Goal: Communication & Community: Answer question/provide support

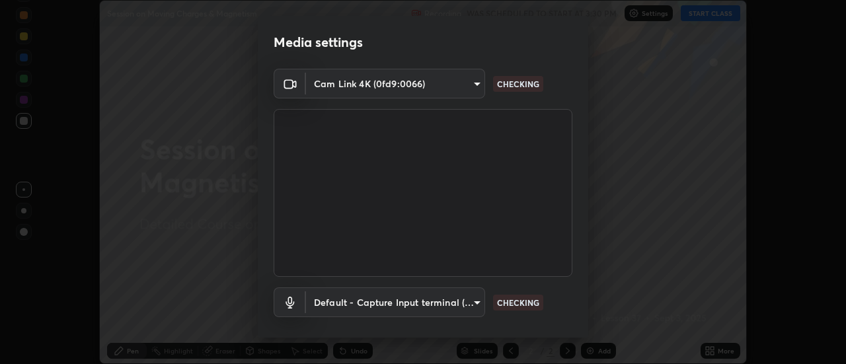
scroll to position [69, 0]
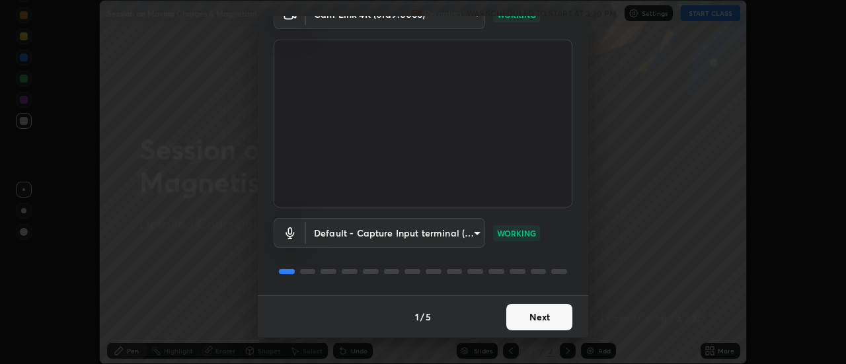
click at [538, 320] on button "Next" at bounding box center [539, 317] width 66 height 26
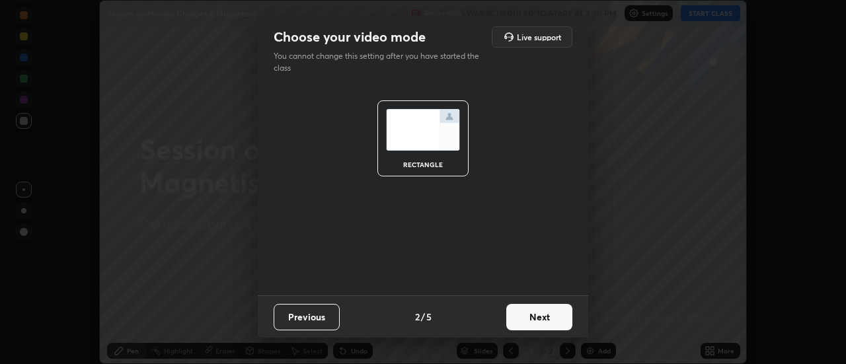
scroll to position [0, 0]
click at [539, 318] on button "Next" at bounding box center [539, 317] width 66 height 26
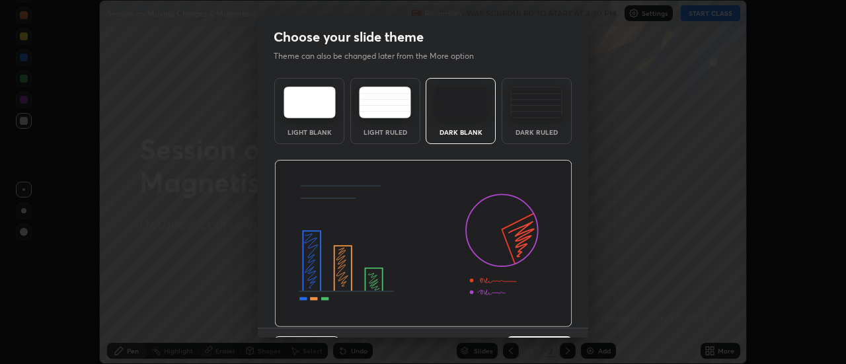
scroll to position [32, 0]
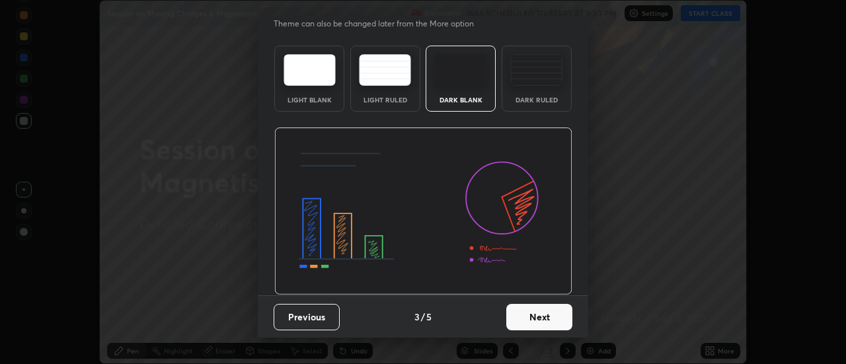
click at [531, 319] on button "Next" at bounding box center [539, 317] width 66 height 26
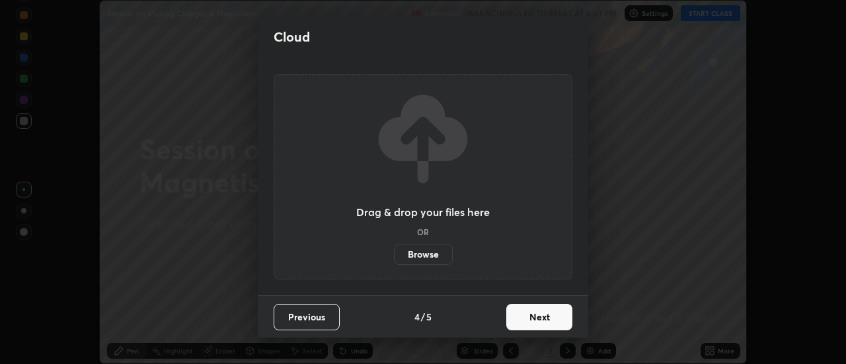
scroll to position [0, 0]
click at [536, 319] on button "Next" at bounding box center [539, 317] width 66 height 26
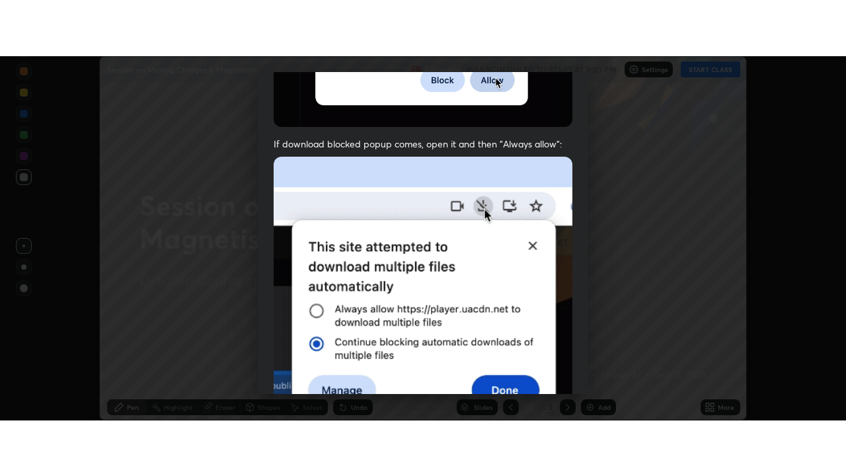
scroll to position [339, 0]
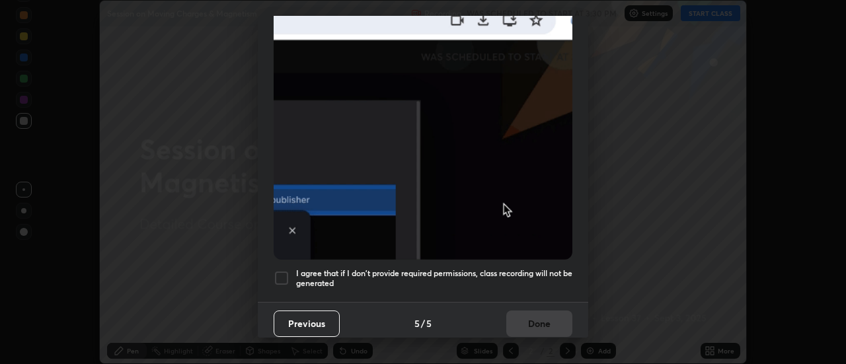
click at [282, 273] on div at bounding box center [282, 278] width 16 height 16
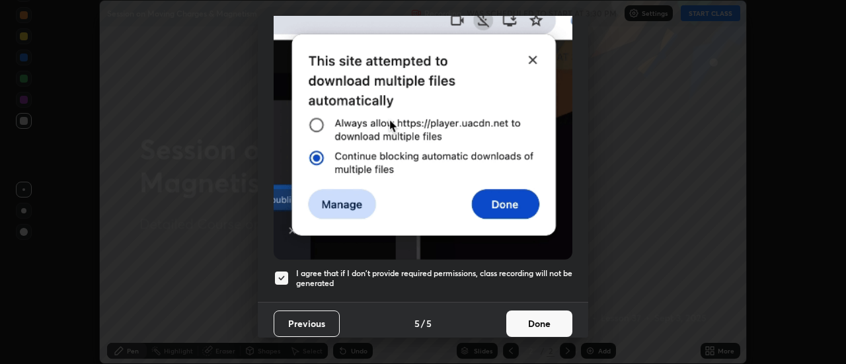
click at [541, 316] on button "Done" at bounding box center [539, 324] width 66 height 26
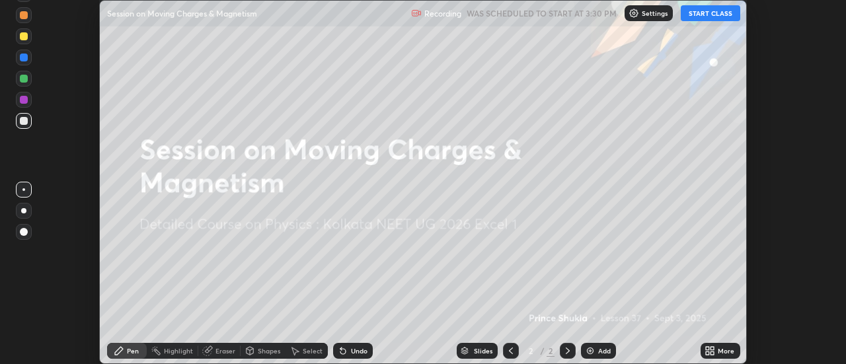
click at [709, 14] on button "START CLASS" at bounding box center [710, 13] width 59 height 16
click at [718, 356] on div "More" at bounding box center [721, 351] width 40 height 16
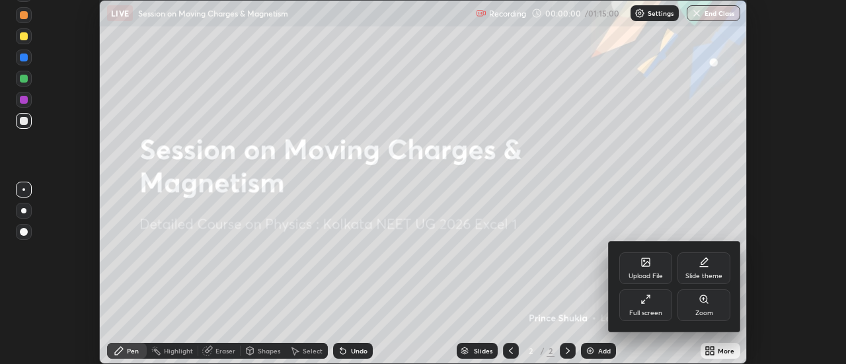
click at [654, 306] on div "Full screen" at bounding box center [645, 305] width 53 height 32
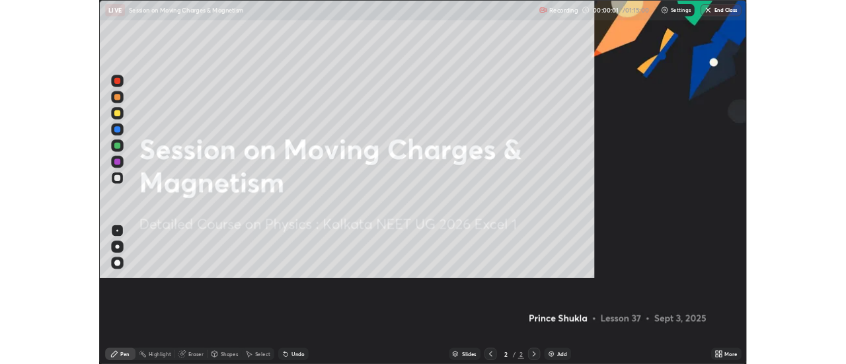
scroll to position [476, 846]
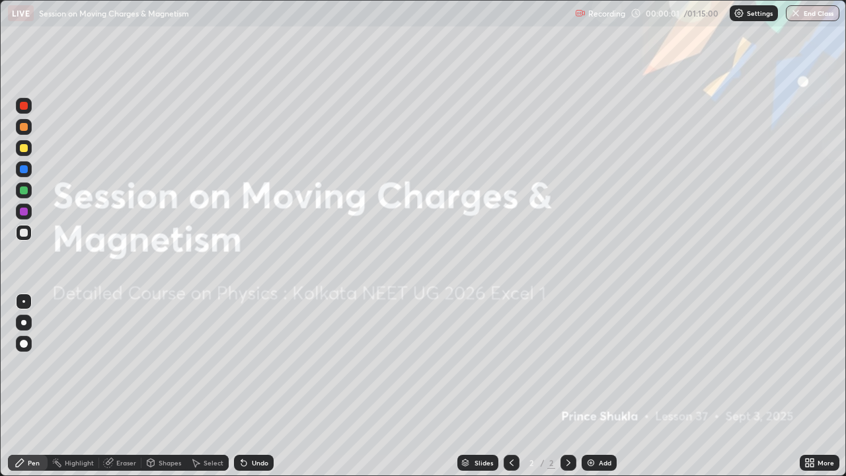
click at [605, 364] on div "Add" at bounding box center [605, 462] width 13 height 7
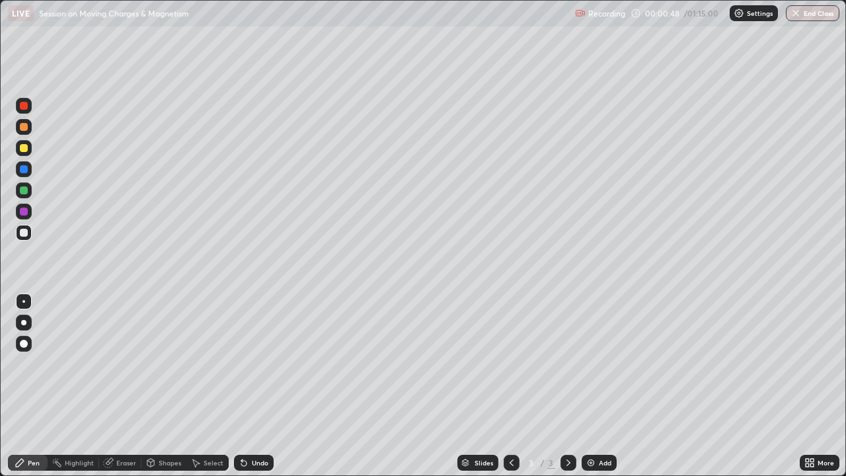
click at [20, 149] on div at bounding box center [24, 148] width 8 height 8
click at [512, 364] on icon at bounding box center [511, 462] width 11 height 11
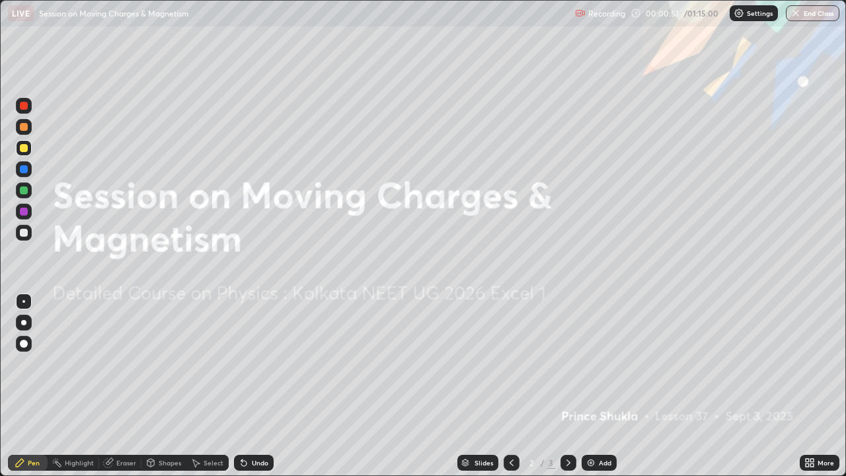
click at [568, 364] on icon at bounding box center [568, 462] width 11 height 11
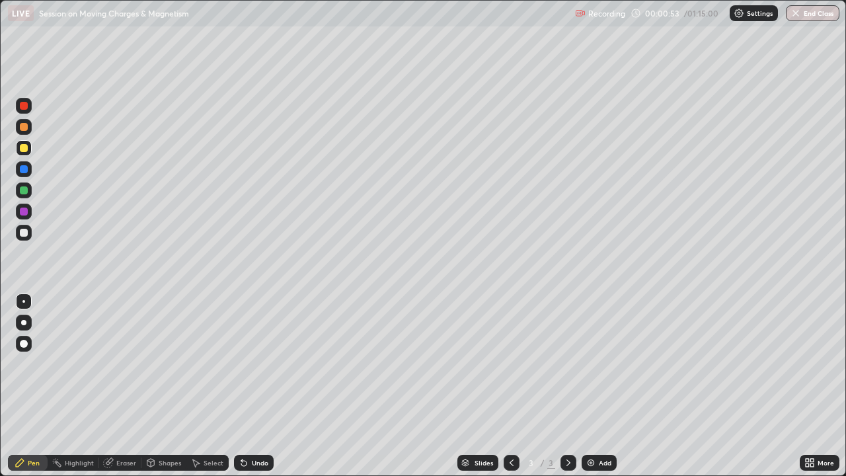
click at [26, 129] on div at bounding box center [24, 127] width 8 height 8
click at [23, 149] on div at bounding box center [24, 148] width 8 height 8
click at [26, 321] on div at bounding box center [24, 323] width 16 height 16
click at [122, 364] on div "Eraser" at bounding box center [126, 462] width 20 height 7
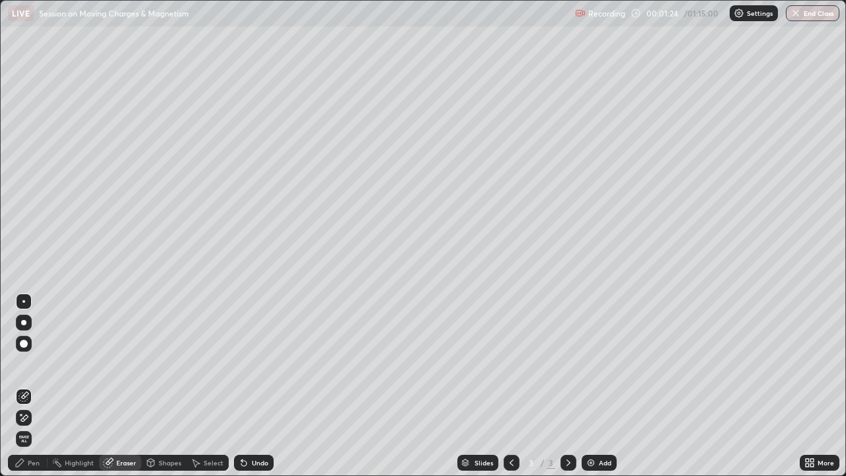
click at [34, 364] on div "Pen" at bounding box center [28, 463] width 40 height 16
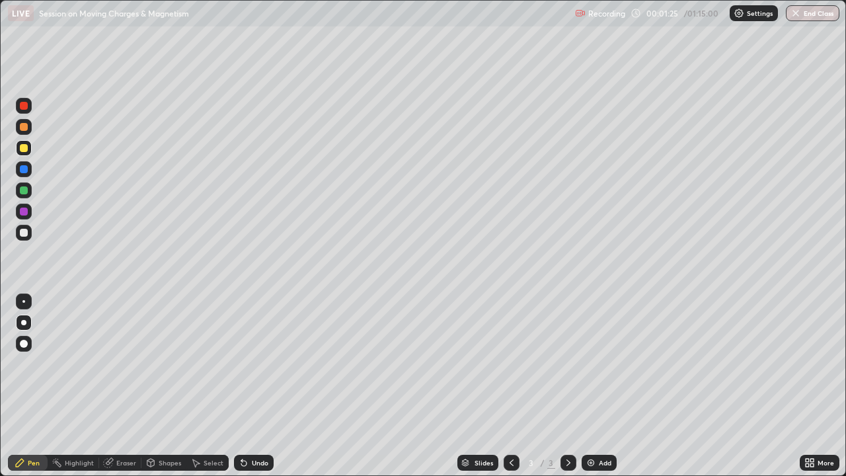
click at [24, 148] on div at bounding box center [24, 148] width 8 height 8
click at [28, 127] on div at bounding box center [24, 127] width 16 height 16
click at [27, 151] on div at bounding box center [24, 148] width 16 height 16
click at [28, 170] on div at bounding box center [24, 169] width 16 height 16
click at [24, 106] on div at bounding box center [24, 106] width 8 height 8
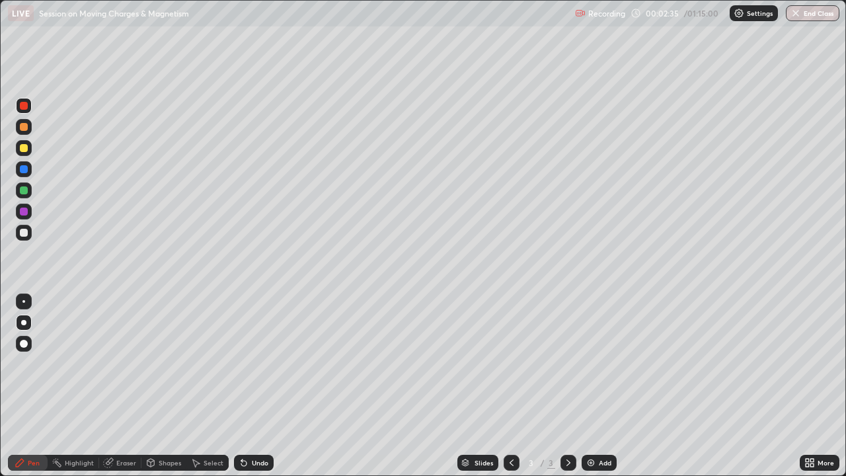
click at [28, 130] on div at bounding box center [24, 127] width 16 height 16
click at [23, 151] on div at bounding box center [24, 148] width 8 height 8
click at [24, 169] on div at bounding box center [24, 169] width 8 height 8
click at [28, 108] on div at bounding box center [24, 106] width 16 height 16
click at [256, 364] on div "Undo" at bounding box center [260, 462] width 17 height 7
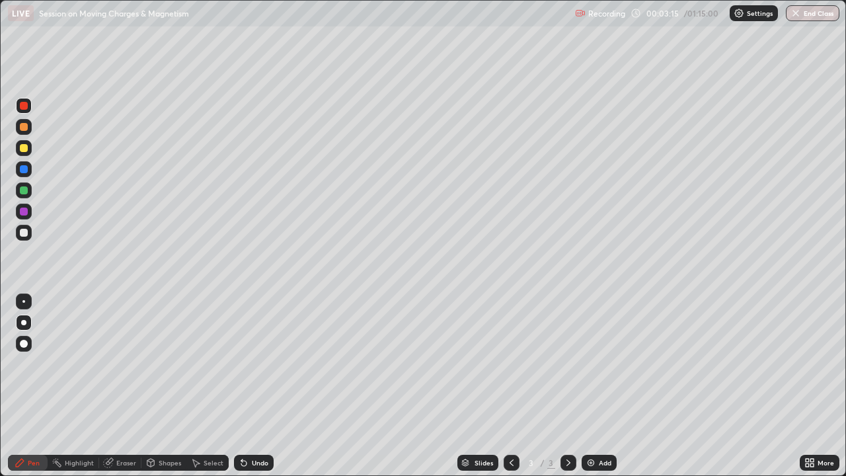
click at [252, 364] on div "Undo" at bounding box center [260, 462] width 17 height 7
click at [255, 364] on div "Undo" at bounding box center [260, 462] width 17 height 7
click at [253, 364] on div "Undo" at bounding box center [260, 462] width 17 height 7
click at [29, 132] on div at bounding box center [24, 127] width 16 height 16
click at [124, 364] on div "Eraser" at bounding box center [126, 462] width 20 height 7
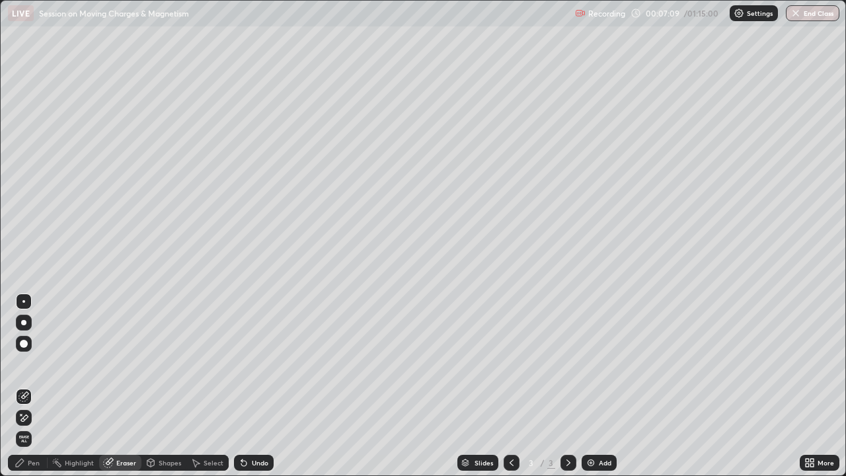
click at [34, 364] on div "Pen" at bounding box center [34, 462] width 12 height 7
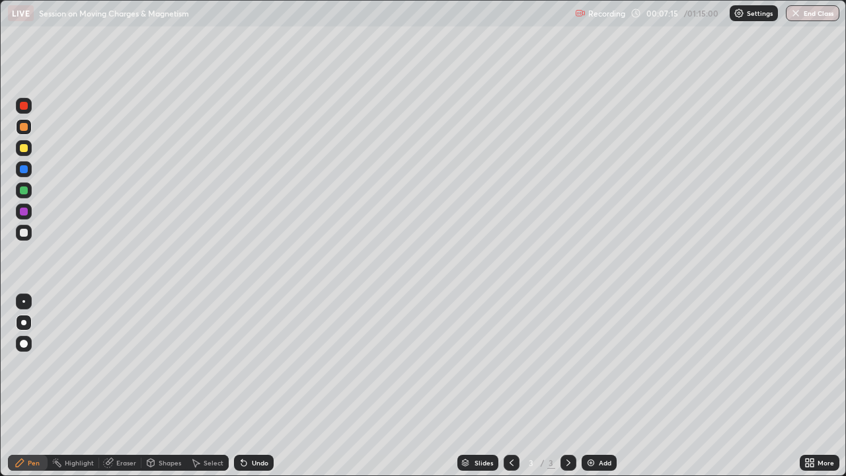
click at [26, 148] on div at bounding box center [24, 148] width 8 height 8
click at [24, 127] on div at bounding box center [24, 127] width 8 height 8
click at [25, 107] on div at bounding box center [24, 106] width 8 height 8
click at [27, 147] on div at bounding box center [24, 148] width 8 height 8
click at [27, 191] on div at bounding box center [24, 190] width 8 height 8
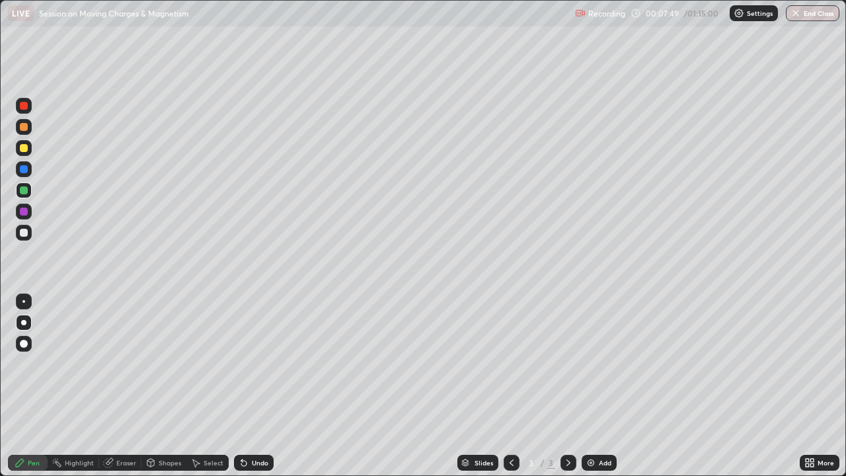
click at [25, 168] on div at bounding box center [24, 169] width 8 height 8
click at [30, 149] on div at bounding box center [24, 148] width 16 height 16
click at [595, 364] on div "Add" at bounding box center [599, 463] width 35 height 16
click at [510, 364] on icon at bounding box center [511, 462] width 11 height 11
click at [568, 364] on icon at bounding box center [568, 462] width 11 height 11
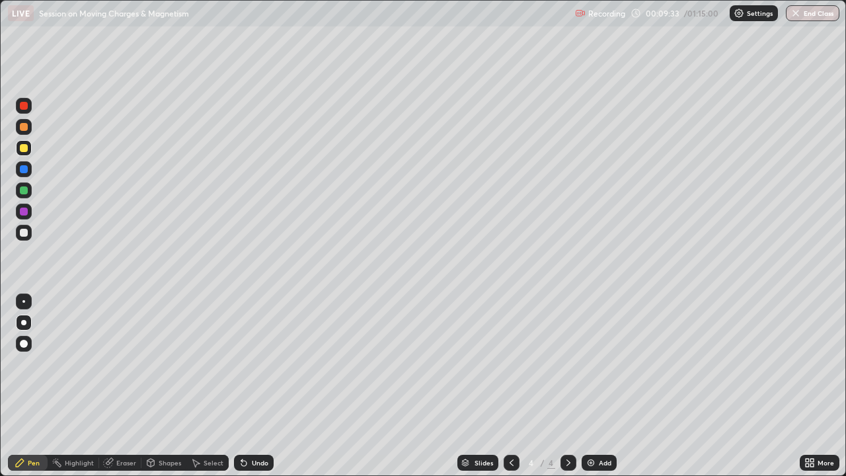
click at [510, 364] on icon at bounding box center [511, 462] width 11 height 11
click at [24, 212] on div at bounding box center [24, 212] width 8 height 8
click at [251, 364] on div "Undo" at bounding box center [254, 463] width 40 height 16
click at [32, 260] on div "Erase all" at bounding box center [24, 237] width 32 height 423
click at [567, 364] on icon at bounding box center [568, 462] width 4 height 7
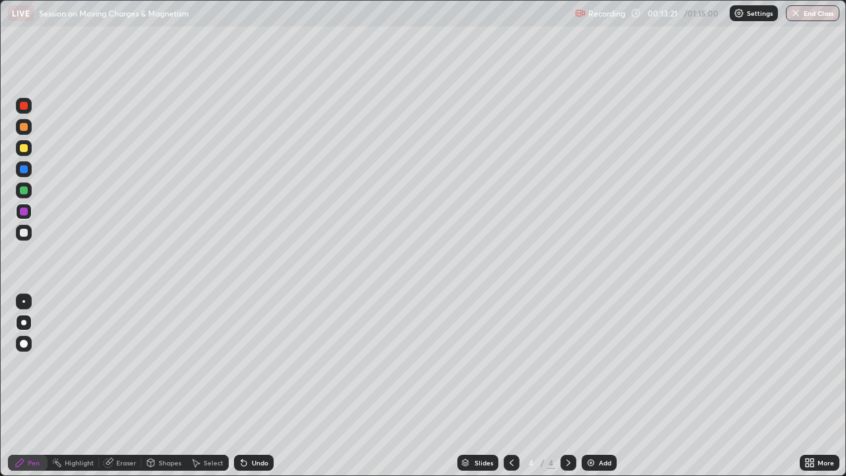
click at [28, 128] on div at bounding box center [24, 127] width 16 height 16
click at [252, 364] on div "Undo" at bounding box center [260, 462] width 17 height 7
click at [29, 190] on div at bounding box center [24, 190] width 16 height 16
click at [510, 364] on icon at bounding box center [511, 462] width 11 height 11
click at [568, 364] on icon at bounding box center [568, 462] width 11 height 11
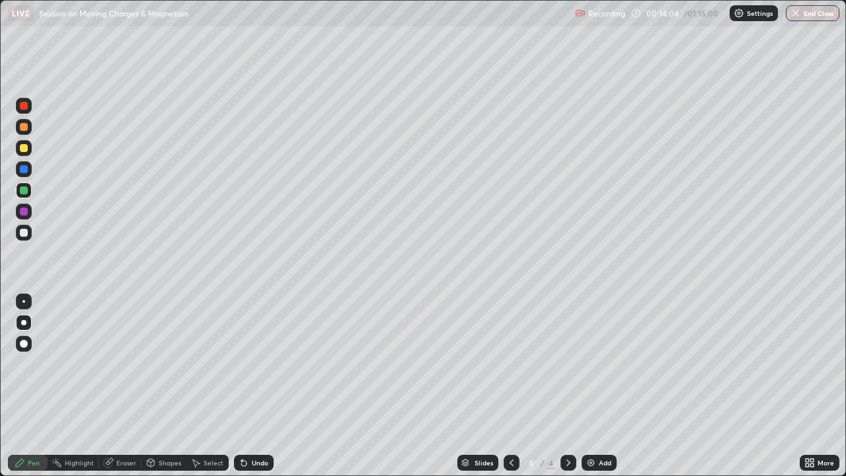
click at [247, 364] on div "Undo" at bounding box center [254, 463] width 40 height 16
click at [512, 364] on icon at bounding box center [512, 462] width 4 height 7
click at [27, 172] on div at bounding box center [24, 169] width 16 height 16
click at [567, 364] on icon at bounding box center [568, 462] width 11 height 11
click at [24, 128] on div at bounding box center [24, 127] width 8 height 8
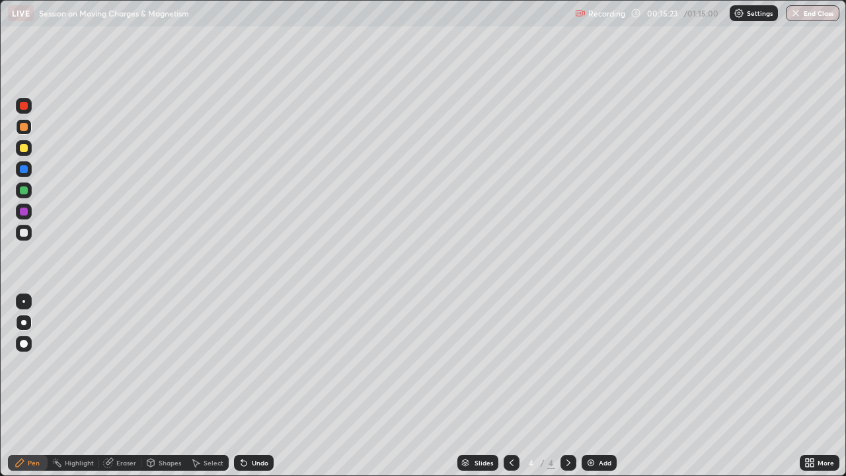
click at [24, 106] on div at bounding box center [24, 106] width 8 height 8
click at [27, 108] on div at bounding box center [24, 106] width 8 height 8
click at [508, 364] on icon at bounding box center [511, 462] width 11 height 11
click at [567, 364] on icon at bounding box center [568, 462] width 11 height 11
click at [27, 170] on div at bounding box center [24, 169] width 8 height 8
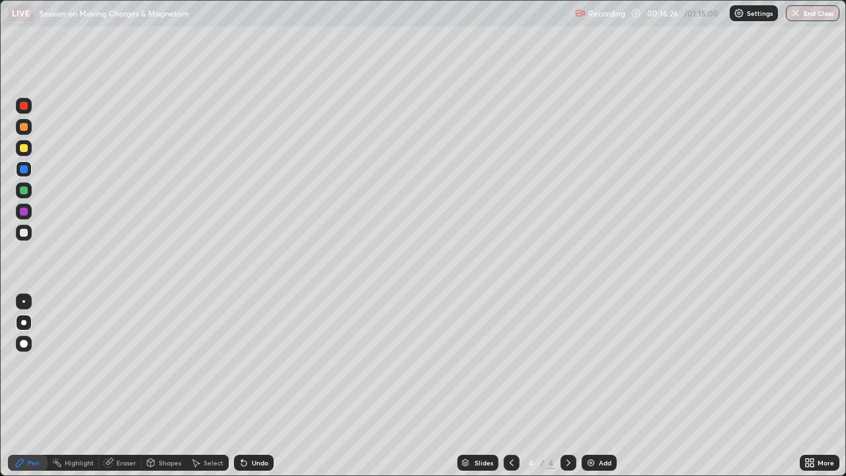
click at [27, 193] on div at bounding box center [24, 190] width 16 height 16
click at [24, 106] on div at bounding box center [24, 106] width 8 height 8
click at [24, 128] on div at bounding box center [24, 127] width 8 height 8
click at [26, 233] on div at bounding box center [24, 233] width 8 height 8
click at [124, 364] on div "Eraser" at bounding box center [126, 462] width 20 height 7
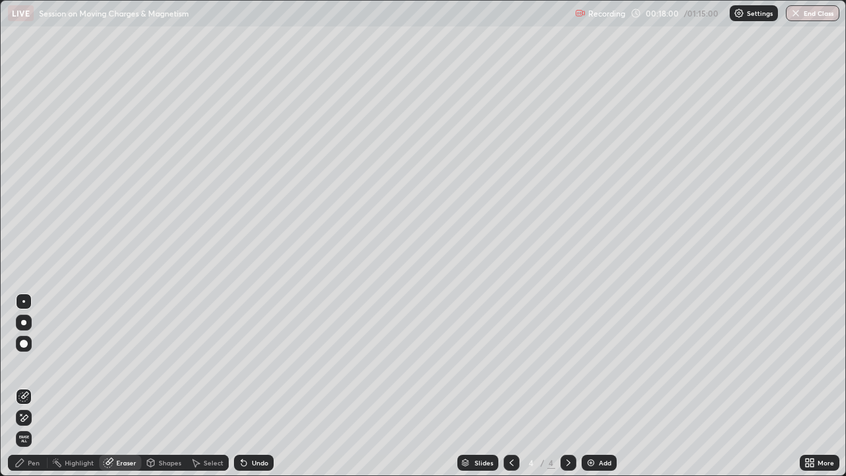
click at [28, 364] on div "Pen" at bounding box center [34, 462] width 12 height 7
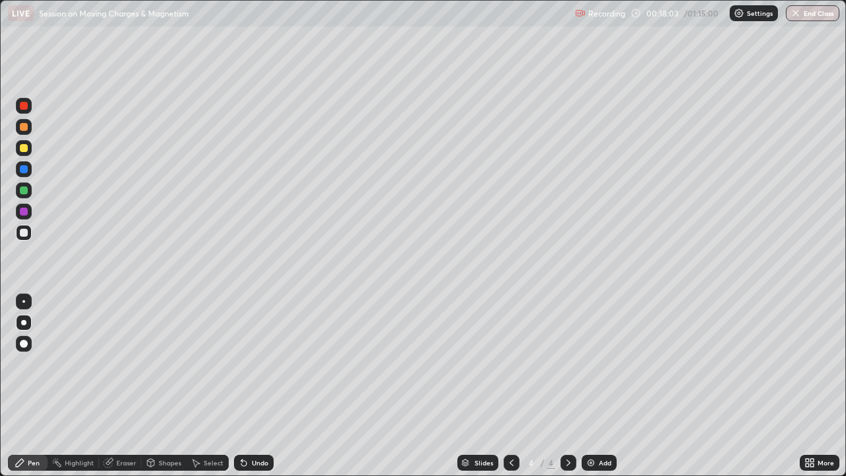
click at [249, 364] on div "Undo" at bounding box center [254, 463] width 40 height 16
click at [36, 364] on div "Pen" at bounding box center [34, 462] width 12 height 7
click at [606, 364] on div "Add" at bounding box center [605, 462] width 13 height 7
click at [24, 128] on div at bounding box center [24, 127] width 8 height 8
click at [254, 364] on div "Undo" at bounding box center [254, 463] width 40 height 16
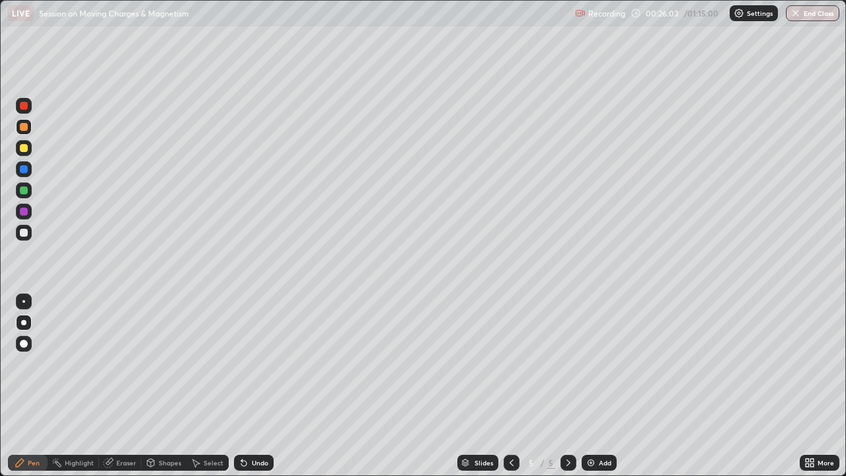
click at [257, 364] on div "Undo" at bounding box center [260, 462] width 17 height 7
click at [254, 364] on div "Undo" at bounding box center [254, 463] width 40 height 16
click at [25, 172] on div at bounding box center [24, 169] width 8 height 8
click at [25, 129] on div at bounding box center [24, 127] width 8 height 8
click at [27, 190] on div at bounding box center [24, 190] width 8 height 8
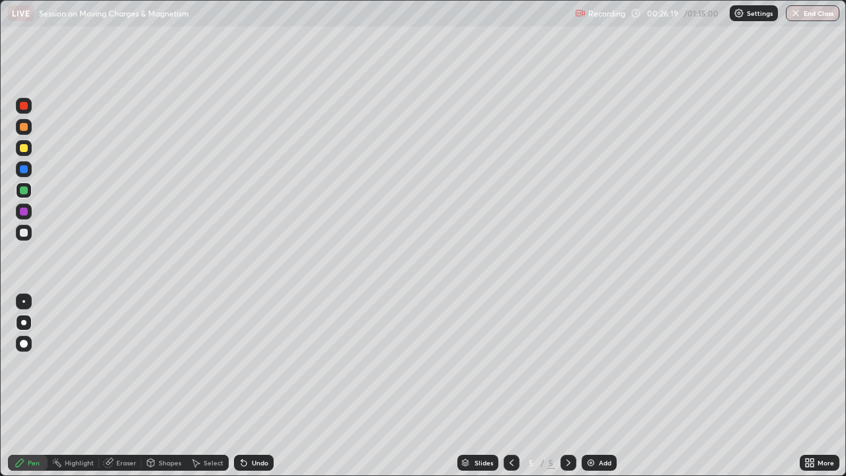
click at [26, 171] on div at bounding box center [24, 169] width 8 height 8
click at [26, 125] on div at bounding box center [24, 127] width 8 height 8
click at [256, 364] on div "Undo" at bounding box center [260, 462] width 17 height 7
click at [25, 149] on div at bounding box center [24, 148] width 8 height 8
click at [24, 148] on div at bounding box center [24, 148] width 8 height 8
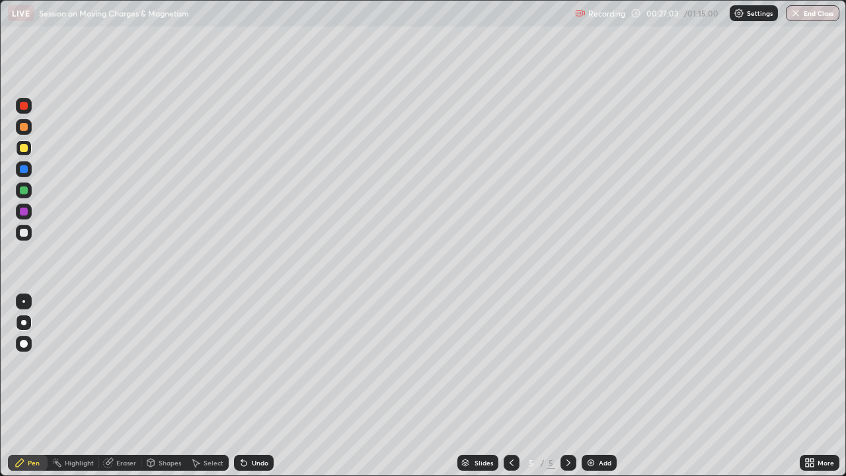
click at [247, 364] on icon at bounding box center [244, 462] width 11 height 11
click at [242, 364] on icon at bounding box center [243, 463] width 5 height 5
click at [24, 169] on div at bounding box center [24, 169] width 8 height 8
click at [26, 213] on div at bounding box center [24, 212] width 8 height 8
click at [260, 364] on div "Undo" at bounding box center [254, 463] width 40 height 16
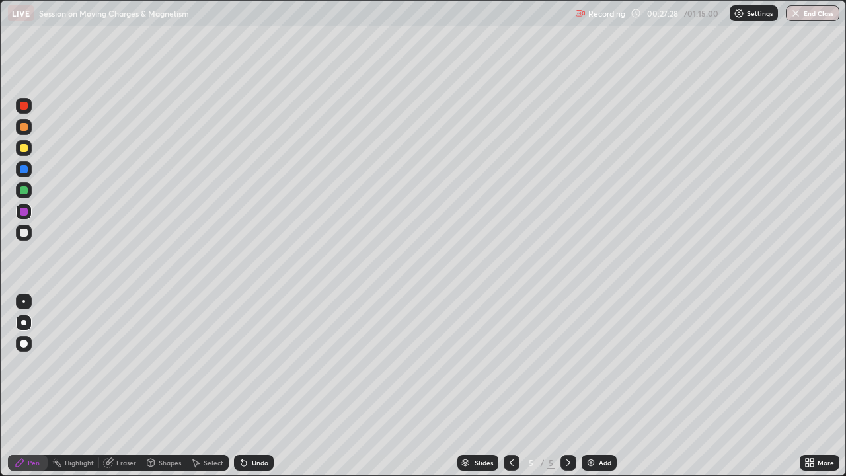
click at [252, 364] on div "Undo" at bounding box center [254, 463] width 40 height 16
click at [254, 364] on div "Undo" at bounding box center [254, 463] width 40 height 16
click at [258, 364] on div "Undo" at bounding box center [260, 462] width 17 height 7
click at [257, 364] on div "Undo" at bounding box center [254, 463] width 40 height 16
click at [255, 364] on div "Undo" at bounding box center [254, 463] width 40 height 16
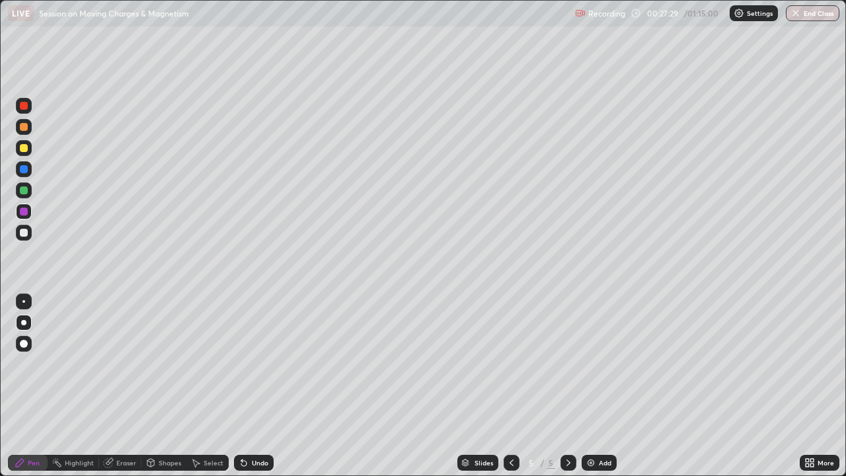
click at [256, 364] on div "Undo" at bounding box center [254, 463] width 40 height 16
click at [252, 364] on div "Undo" at bounding box center [260, 462] width 17 height 7
click at [119, 364] on div "Eraser" at bounding box center [126, 462] width 20 height 7
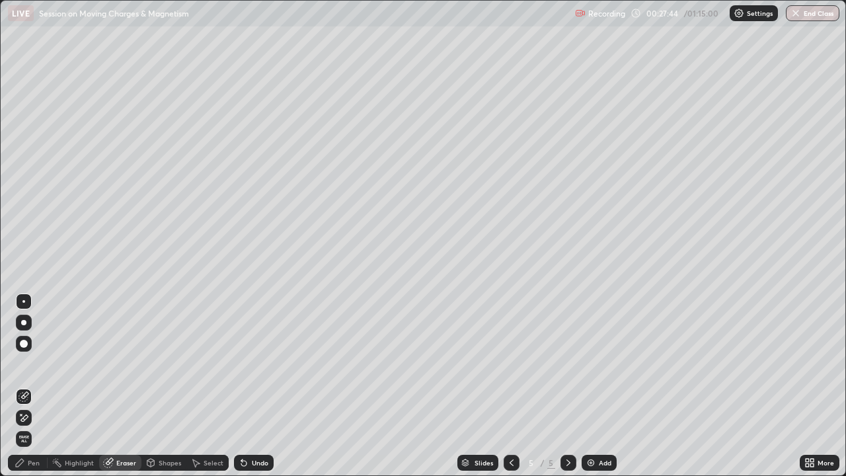
click at [33, 364] on div "Pen" at bounding box center [28, 463] width 40 height 16
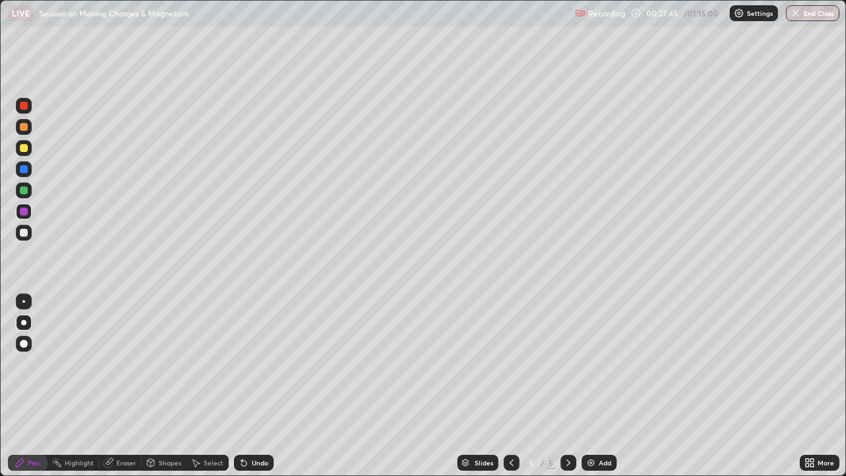
click at [30, 192] on div at bounding box center [24, 190] width 16 height 16
click at [29, 214] on div at bounding box center [24, 212] width 16 height 16
click at [26, 235] on div at bounding box center [24, 233] width 8 height 8
click at [89, 364] on div "Highlight" at bounding box center [79, 462] width 29 height 7
click at [126, 364] on div "Eraser" at bounding box center [126, 462] width 20 height 7
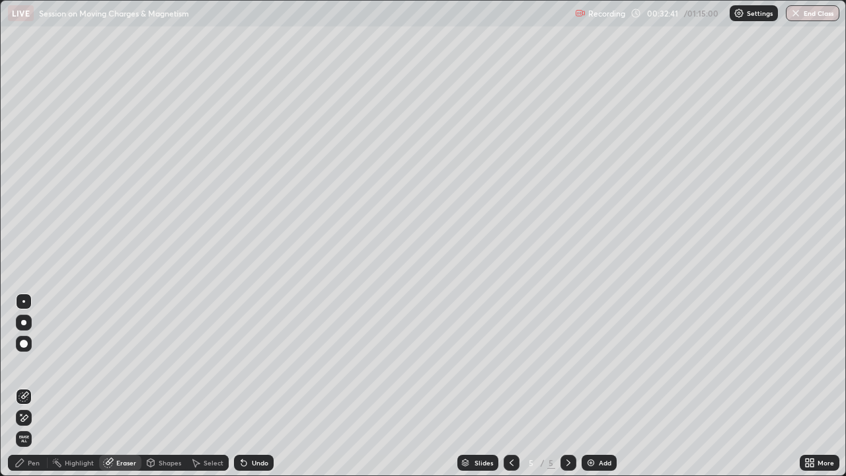
click at [38, 364] on div "Pen" at bounding box center [34, 462] width 12 height 7
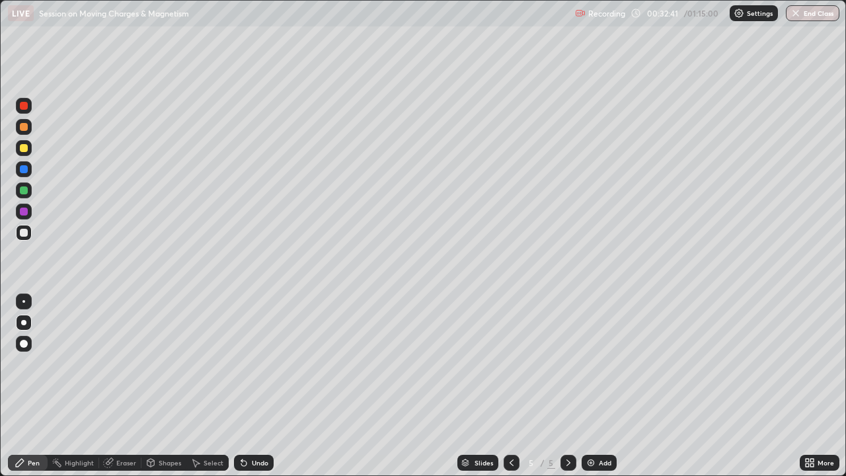
click at [26, 364] on div "Pen" at bounding box center [28, 463] width 40 height 16
click at [24, 128] on div at bounding box center [24, 127] width 8 height 8
click at [265, 364] on div "Undo" at bounding box center [260, 462] width 17 height 7
click at [268, 364] on div "Undo" at bounding box center [254, 463] width 40 height 16
click at [256, 364] on div "Undo" at bounding box center [260, 462] width 17 height 7
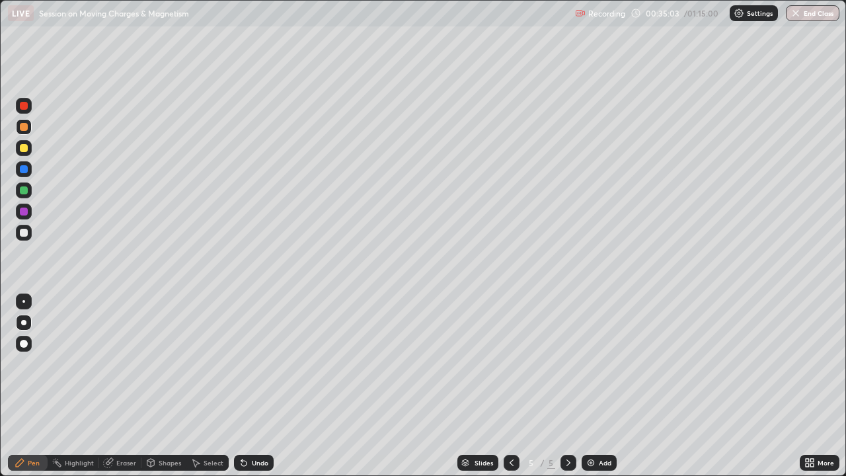
click at [260, 364] on div "Undo" at bounding box center [260, 462] width 17 height 7
click at [247, 364] on icon at bounding box center [244, 462] width 11 height 11
click at [29, 231] on div at bounding box center [24, 233] width 16 height 16
click at [265, 364] on div "Undo" at bounding box center [254, 463] width 40 height 16
click at [266, 364] on div "Undo" at bounding box center [254, 463] width 40 height 16
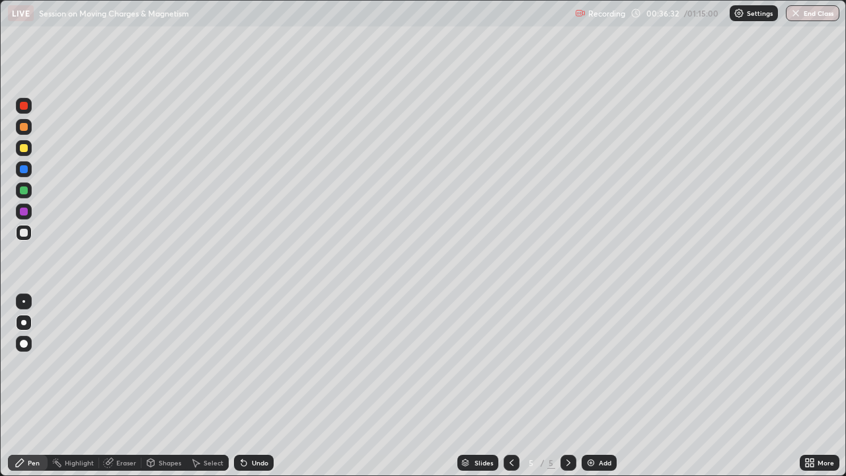
click at [24, 147] on div at bounding box center [24, 148] width 8 height 8
click at [568, 364] on icon at bounding box center [568, 462] width 11 height 11
click at [596, 364] on div "Add" at bounding box center [599, 463] width 35 height 16
click at [26, 133] on div at bounding box center [24, 127] width 16 height 16
click at [253, 364] on div "Undo" at bounding box center [260, 462] width 17 height 7
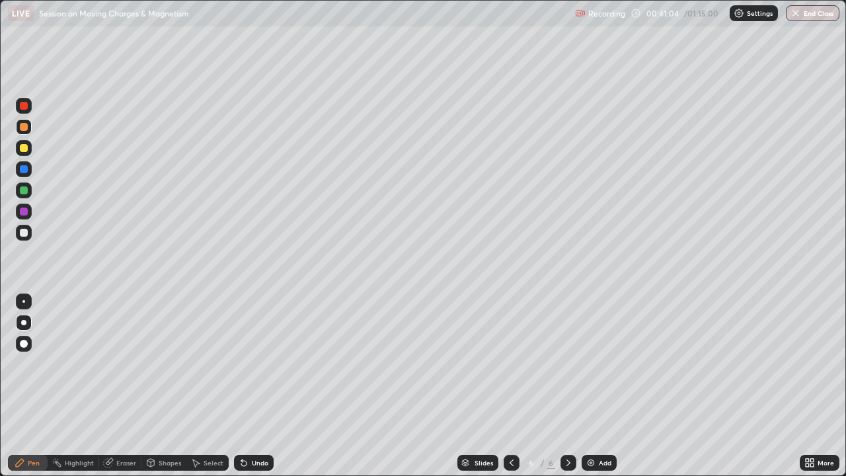
click at [249, 364] on div "Undo" at bounding box center [254, 463] width 40 height 16
click at [512, 364] on icon at bounding box center [511, 462] width 11 height 11
click at [568, 364] on icon at bounding box center [568, 462] width 11 height 11
click at [510, 364] on icon at bounding box center [511, 462] width 11 height 11
click at [566, 364] on icon at bounding box center [568, 462] width 11 height 11
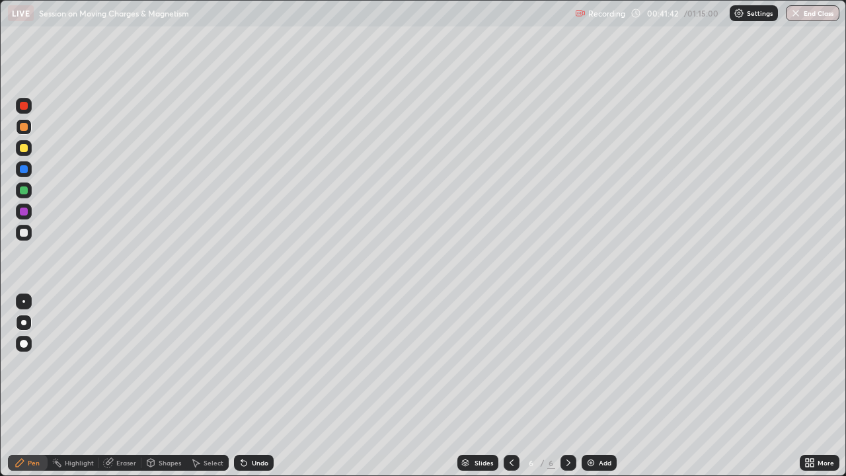
click at [256, 364] on div "Undo" at bounding box center [260, 462] width 17 height 7
click at [510, 364] on icon at bounding box center [511, 462] width 11 height 11
click at [572, 364] on icon at bounding box center [568, 462] width 11 height 11
click at [614, 364] on div "Add" at bounding box center [599, 463] width 35 height 16
click at [508, 364] on icon at bounding box center [511, 462] width 11 height 11
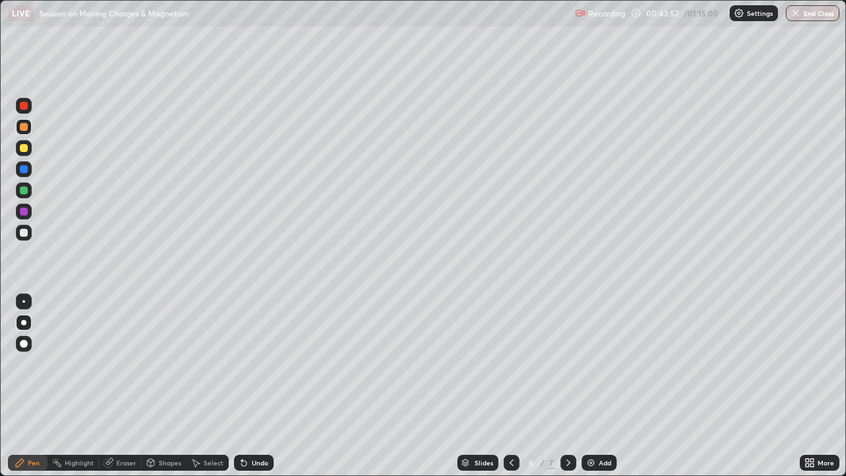
click at [130, 364] on div "Eraser" at bounding box center [126, 462] width 20 height 7
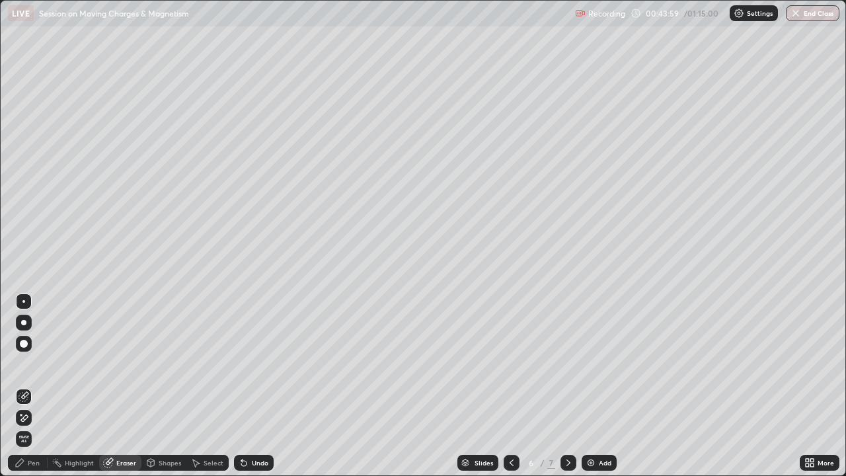
click at [567, 364] on icon at bounding box center [568, 462] width 11 height 11
click at [28, 364] on div "Pen" at bounding box center [34, 462] width 12 height 7
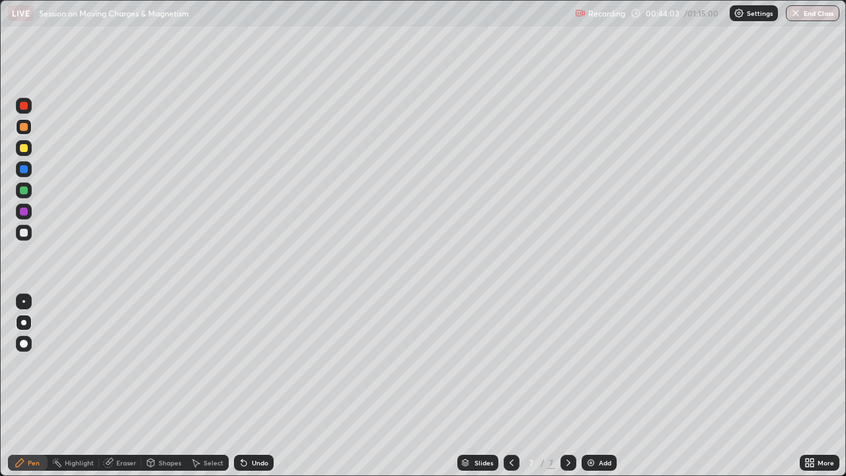
click at [29, 364] on div "Pen" at bounding box center [34, 462] width 12 height 7
click at [26, 104] on div at bounding box center [24, 106] width 8 height 8
click at [24, 148] on div at bounding box center [24, 148] width 8 height 8
click at [24, 127] on div at bounding box center [24, 127] width 8 height 8
click at [29, 104] on div at bounding box center [24, 106] width 16 height 16
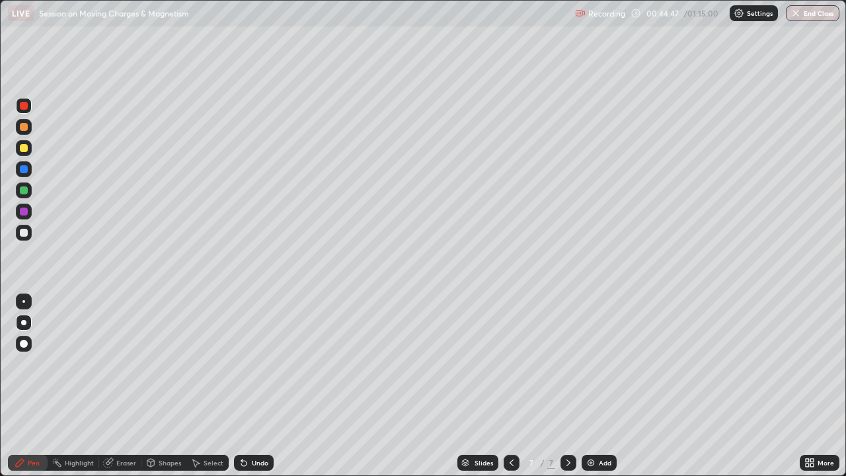
click at [24, 127] on div at bounding box center [24, 127] width 8 height 8
click at [28, 171] on div at bounding box center [24, 169] width 16 height 16
click at [247, 364] on div "Undo" at bounding box center [254, 463] width 40 height 16
click at [26, 108] on div at bounding box center [24, 106] width 8 height 8
click at [28, 234] on div at bounding box center [24, 233] width 16 height 16
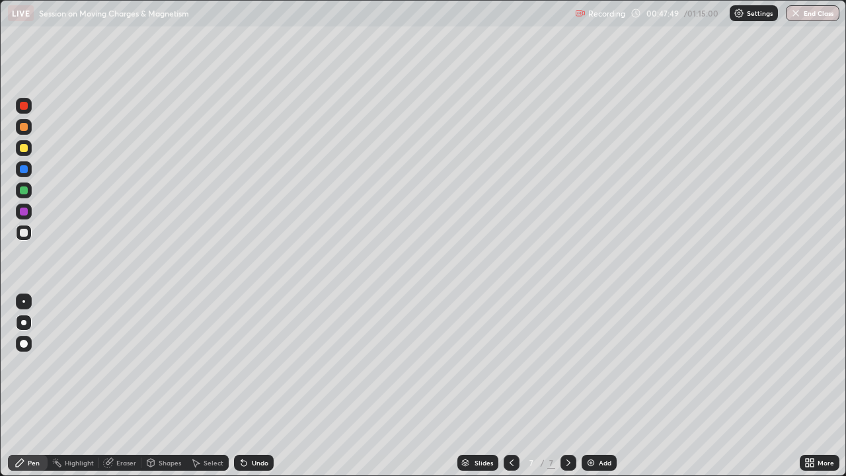
click at [28, 149] on div at bounding box center [24, 148] width 16 height 16
click at [30, 130] on div at bounding box center [24, 127] width 16 height 16
click at [23, 169] on div at bounding box center [24, 169] width 8 height 8
click at [258, 364] on div "Undo" at bounding box center [260, 462] width 17 height 7
click at [257, 364] on div "Undo" at bounding box center [260, 462] width 17 height 7
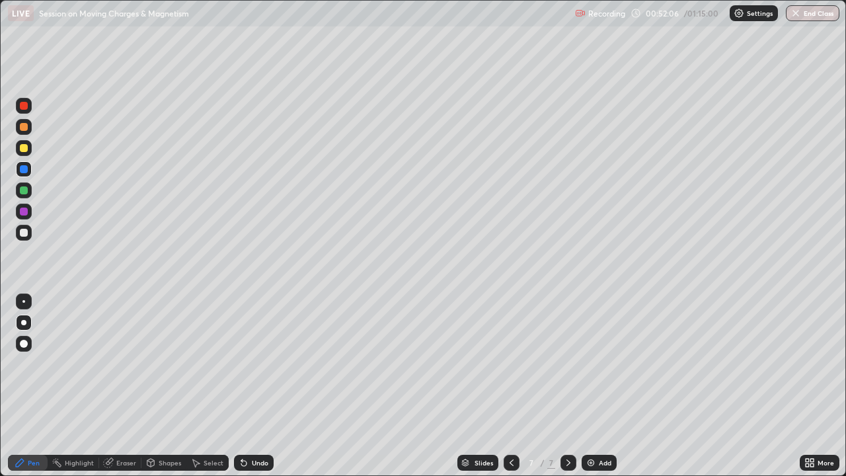
click at [264, 364] on div "Undo" at bounding box center [254, 463] width 40 height 16
click at [600, 364] on div "Add" at bounding box center [605, 462] width 13 height 7
click at [26, 126] on div at bounding box center [24, 127] width 8 height 8
click at [24, 151] on div at bounding box center [24, 148] width 8 height 8
click at [249, 364] on div "Undo" at bounding box center [254, 463] width 40 height 16
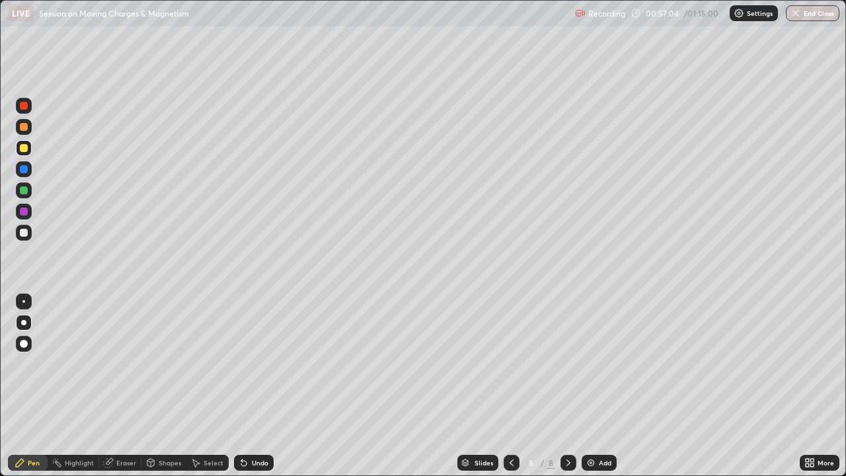
click at [252, 364] on div "Undo" at bounding box center [254, 463] width 40 height 16
click at [23, 127] on div at bounding box center [24, 127] width 8 height 8
click at [252, 364] on div "Undo" at bounding box center [260, 462] width 17 height 7
click at [249, 364] on div "Undo" at bounding box center [254, 463] width 40 height 16
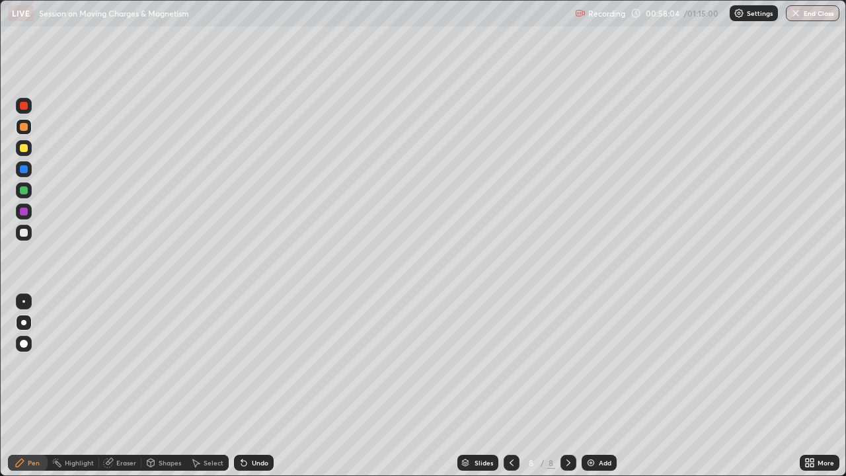
click at [252, 364] on div "Undo" at bounding box center [260, 462] width 17 height 7
click at [266, 364] on div "Undo" at bounding box center [251, 462] width 45 height 26
click at [247, 364] on div "Undo" at bounding box center [251, 462] width 45 height 26
click at [263, 364] on div "Undo" at bounding box center [251, 462] width 45 height 26
click at [266, 364] on div "Undo" at bounding box center [251, 462] width 45 height 26
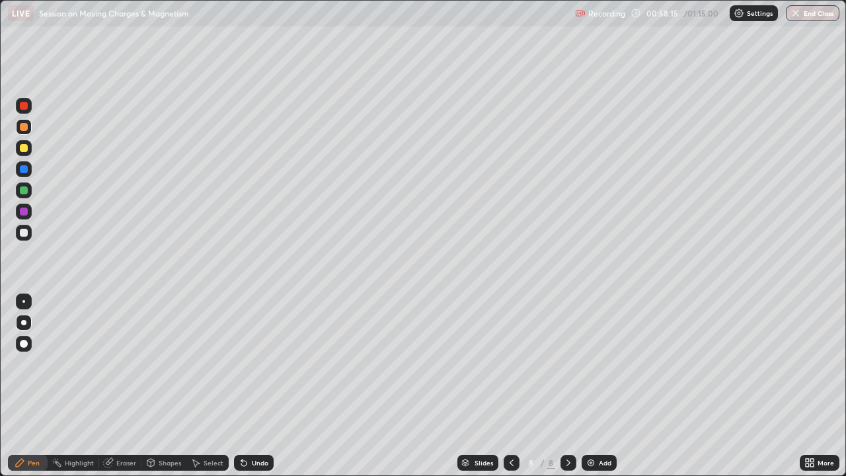
click at [29, 364] on div "Pen" at bounding box center [34, 462] width 12 height 7
click at [268, 364] on div "Undo" at bounding box center [251, 462] width 45 height 26
click at [26, 211] on div at bounding box center [24, 212] width 8 height 8
click at [266, 364] on div "Undo" at bounding box center [251, 462] width 45 height 26
click at [285, 364] on div "Slides 8 / 8 Add" at bounding box center [537, 462] width 526 height 26
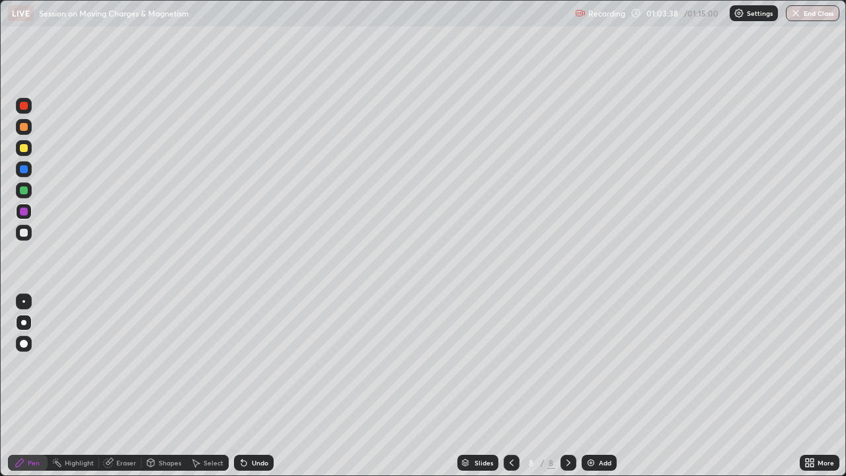
click at [22, 132] on div at bounding box center [24, 127] width 16 height 16
click at [256, 364] on div "Undo" at bounding box center [260, 462] width 17 height 7
click at [265, 364] on div "Undo" at bounding box center [260, 462] width 17 height 7
click at [24, 212] on div at bounding box center [24, 212] width 8 height 8
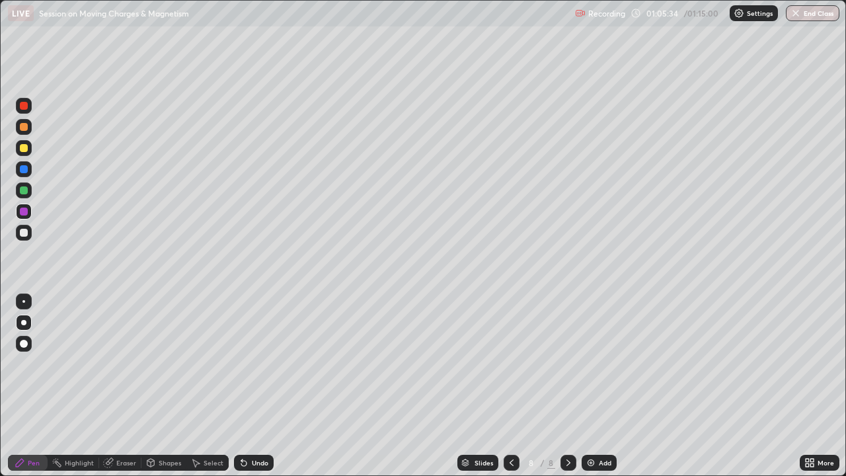
click at [590, 364] on img at bounding box center [591, 462] width 11 height 11
click at [510, 364] on icon at bounding box center [512, 462] width 4 height 7
click at [567, 364] on icon at bounding box center [568, 462] width 11 height 11
click at [264, 364] on div "Undo" at bounding box center [260, 462] width 17 height 7
click at [27, 147] on div at bounding box center [24, 148] width 8 height 8
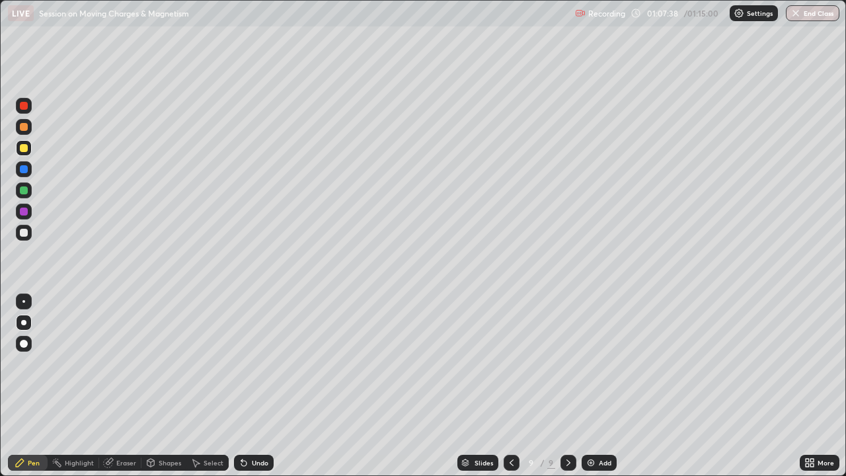
click at [28, 126] on div at bounding box center [24, 127] width 16 height 16
click at [512, 364] on icon at bounding box center [511, 462] width 11 height 11
click at [567, 364] on icon at bounding box center [568, 462] width 4 height 7
click at [27, 145] on div at bounding box center [24, 148] width 8 height 8
click at [594, 364] on img at bounding box center [591, 462] width 11 height 11
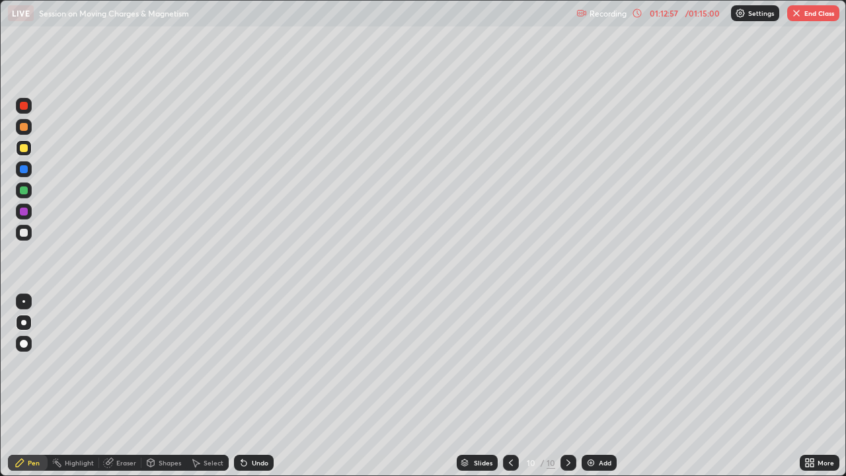
click at [517, 364] on div at bounding box center [511, 463] width 16 height 16
click at [567, 364] on icon at bounding box center [568, 462] width 11 height 11
click at [256, 364] on div "Undo" at bounding box center [260, 462] width 17 height 7
click at [252, 364] on div "Undo" at bounding box center [254, 463] width 40 height 16
click at [130, 364] on div "Eraser" at bounding box center [126, 462] width 20 height 7
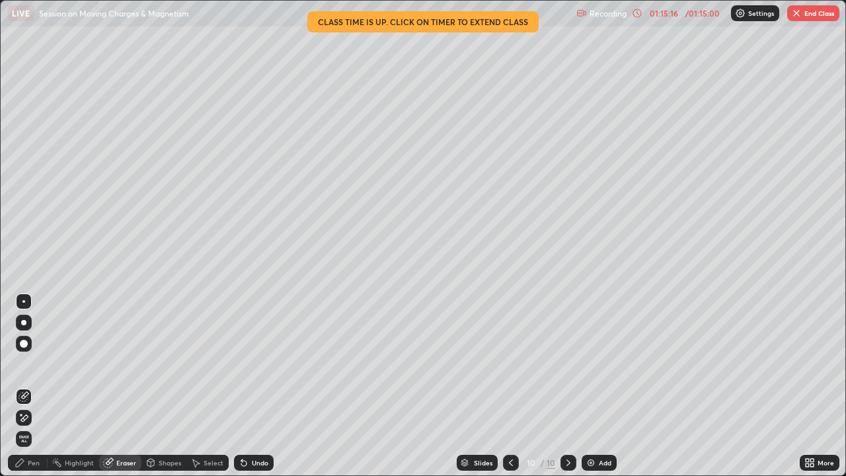
click at [812, 19] on button "End Class" at bounding box center [813, 13] width 52 height 16
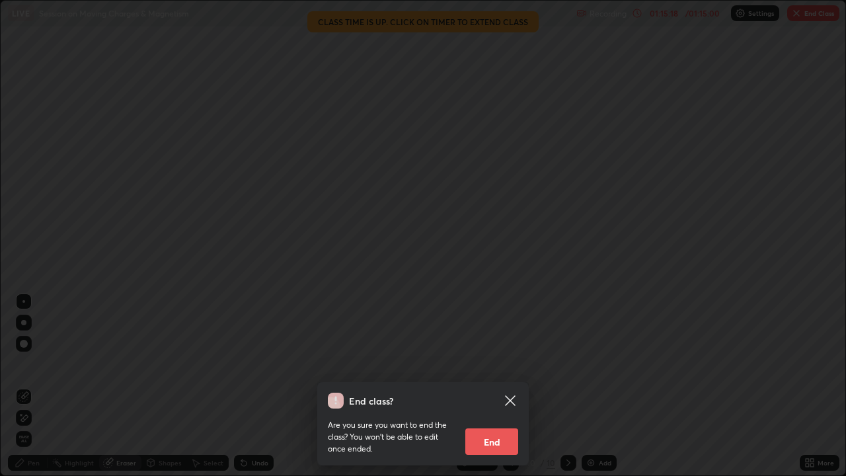
click at [490, 364] on button "End" at bounding box center [491, 441] width 53 height 26
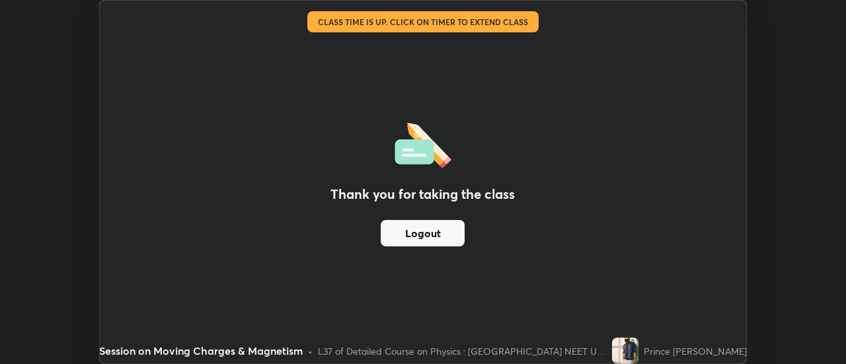
scroll to position [65732, 65250]
